Goal: Use online tool/utility: Utilize a website feature to perform a specific function

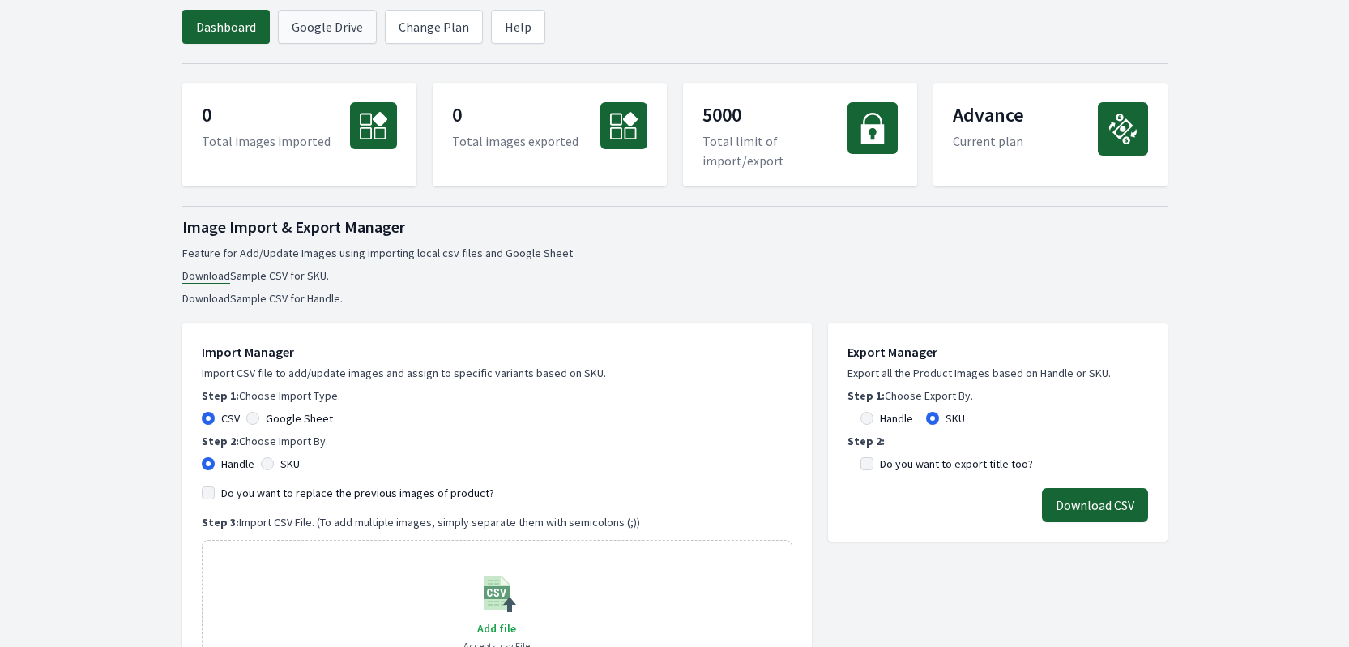
click at [347, 34] on link "Google Drive" at bounding box center [327, 27] width 99 height 34
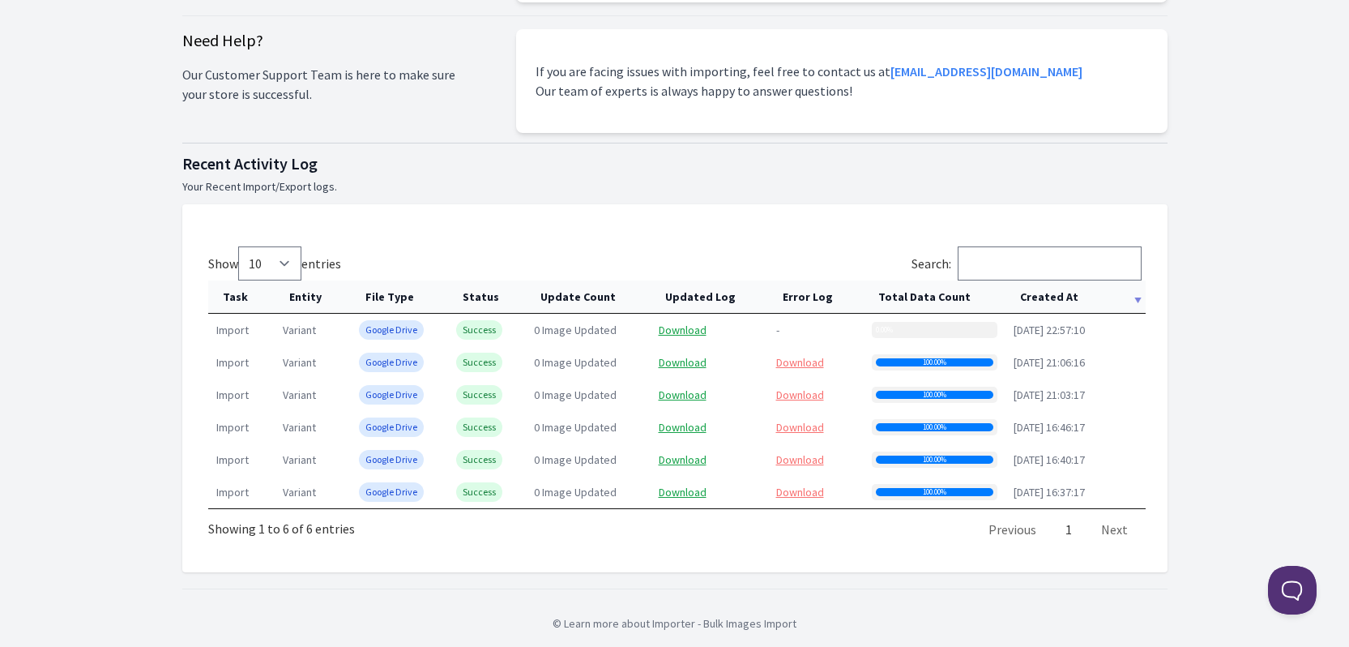
scroll to position [514, 0]
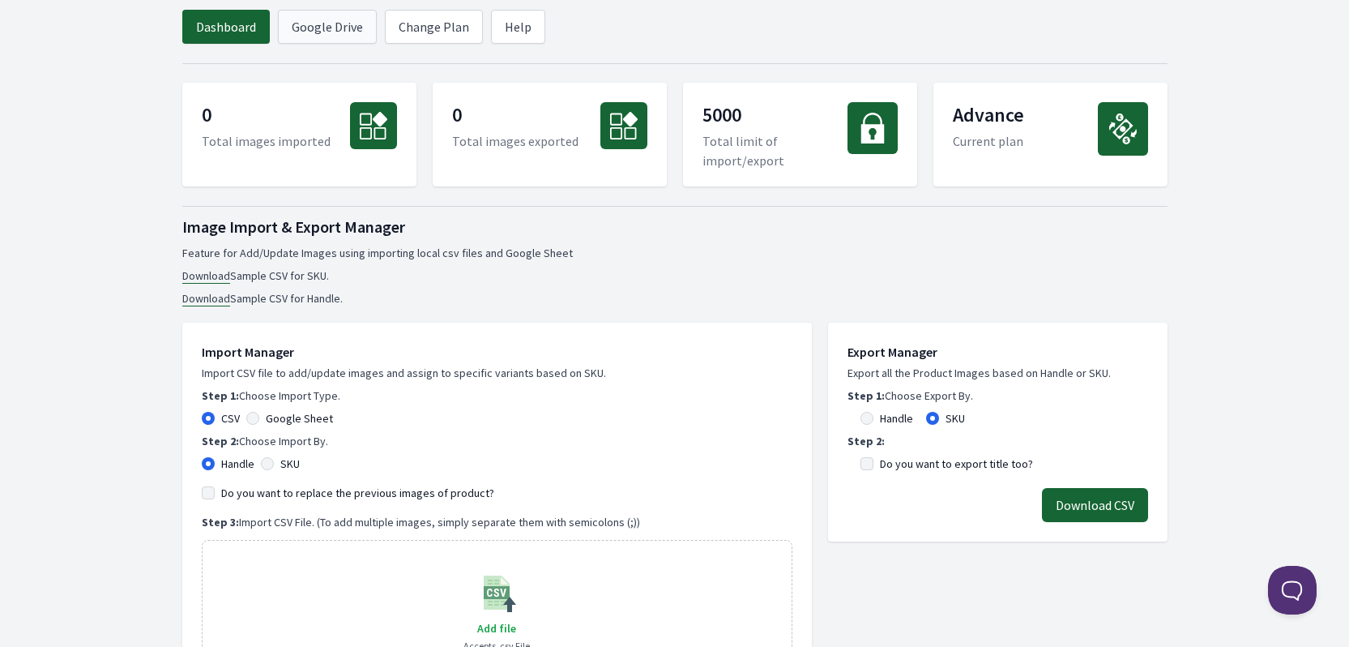
click at [347, 32] on link "Google Drive" at bounding box center [327, 27] width 99 height 34
